Goal: Task Accomplishment & Management: Use online tool/utility

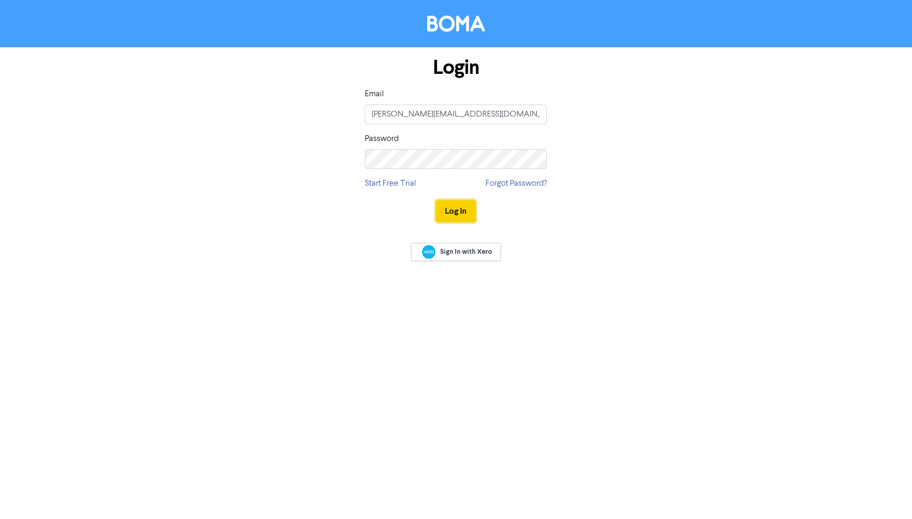
click at [452, 212] on button "Log In" at bounding box center [455, 211] width 39 height 22
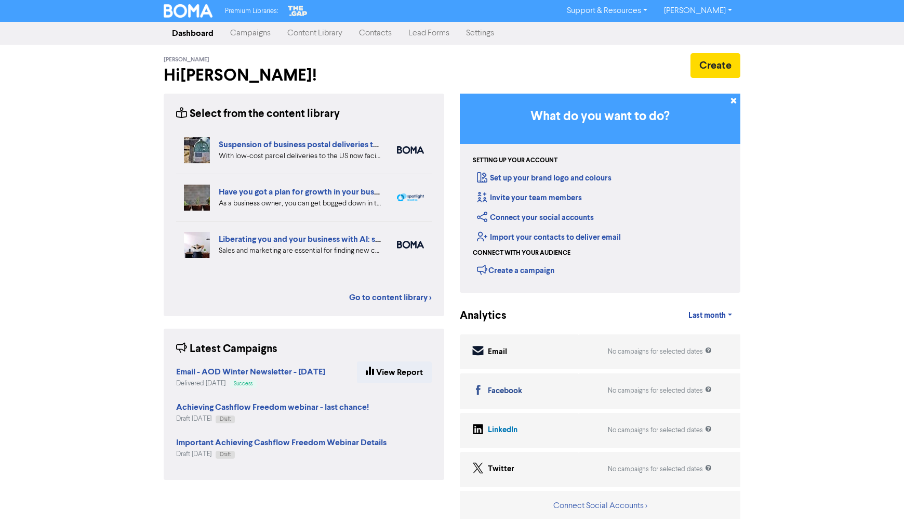
click at [257, 37] on link "Campaigns" at bounding box center [250, 33] width 57 height 21
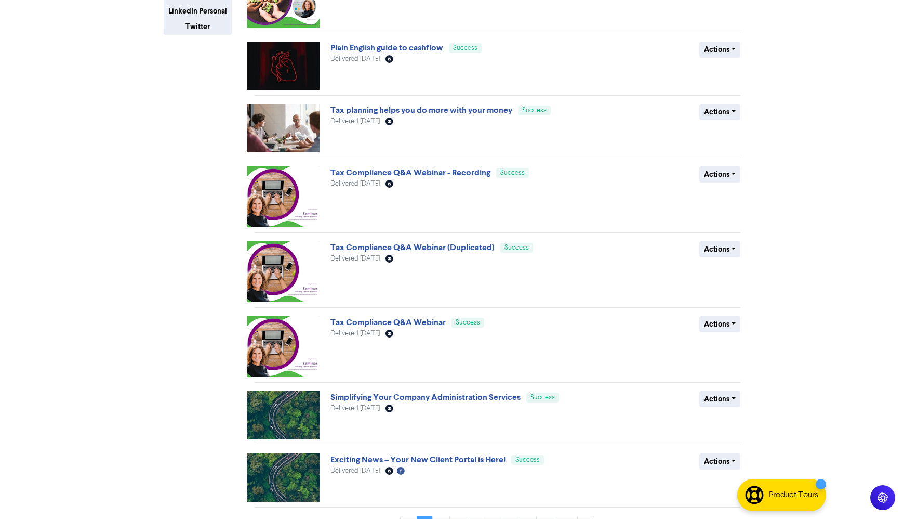
scroll to position [285, 0]
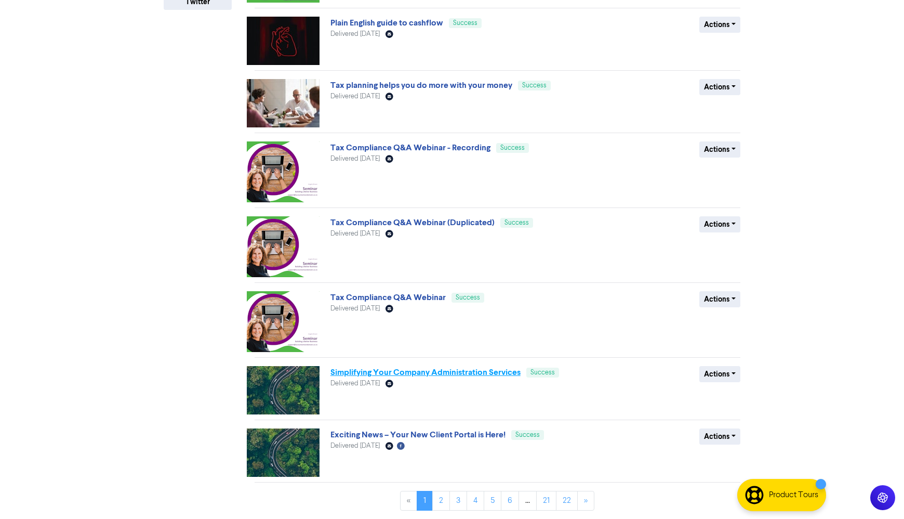
click at [446, 372] on link "Simplifying Your Company Administration Services" at bounding box center [426, 372] width 190 height 10
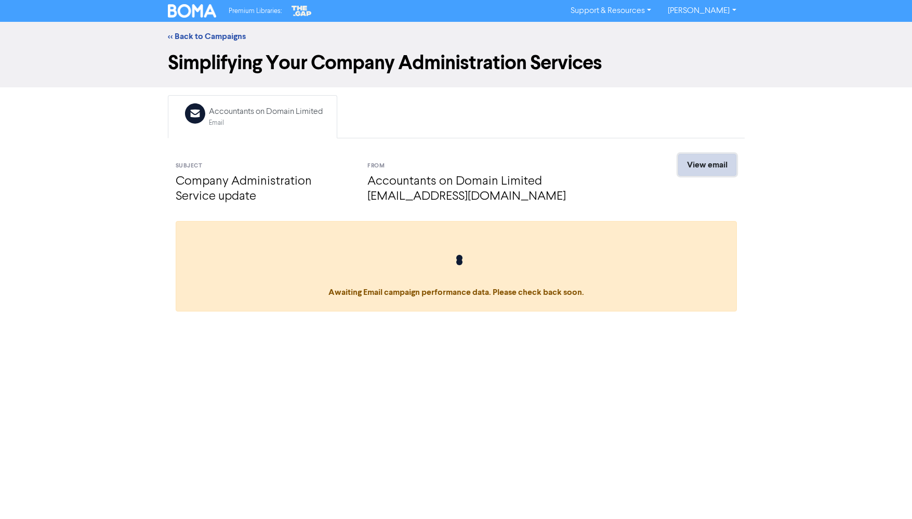
click at [703, 161] on link "View email" at bounding box center [707, 165] width 58 height 22
